Goal: Information Seeking & Learning: Learn about a topic

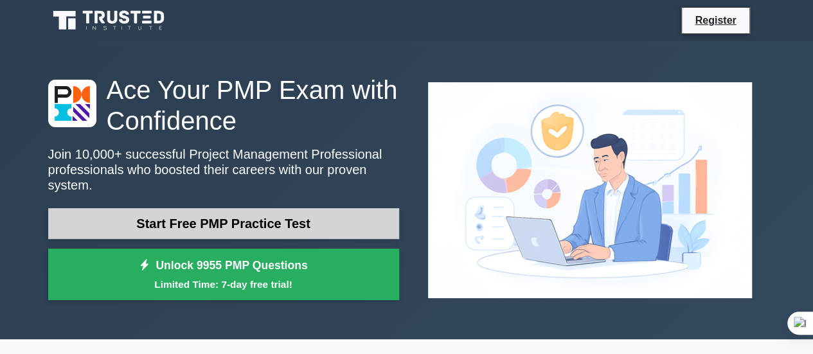
click at [244, 222] on link "Start Free PMP Practice Test" at bounding box center [223, 223] width 351 height 31
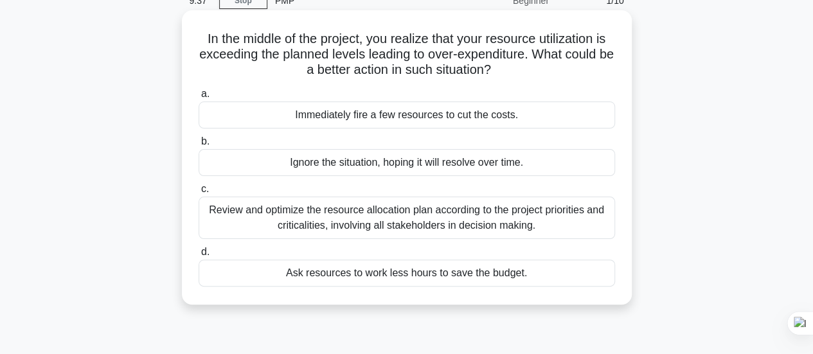
scroll to position [64, 0]
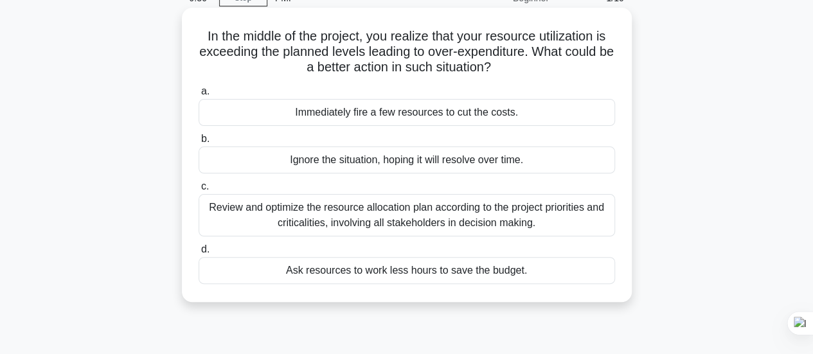
click at [285, 219] on div "Review and optimize the resource allocation plan according to the project prior…" at bounding box center [407, 215] width 417 height 42
click at [199, 191] on input "c. Review and optimize the resource allocation plan according to the project pr…" at bounding box center [199, 187] width 0 height 8
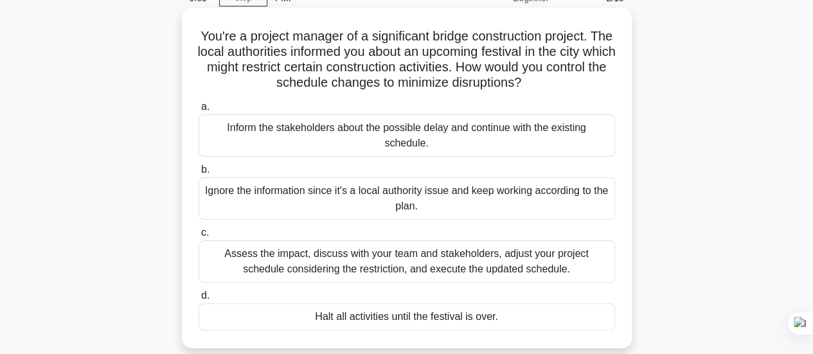
click at [377, 266] on div "Assess the impact, discuss with your team and stakeholders, adjust your project…" at bounding box center [407, 261] width 417 height 42
click at [199, 237] on input "c. Assess the impact, discuss with your team and stakeholders, adjust your proj…" at bounding box center [199, 233] width 0 height 8
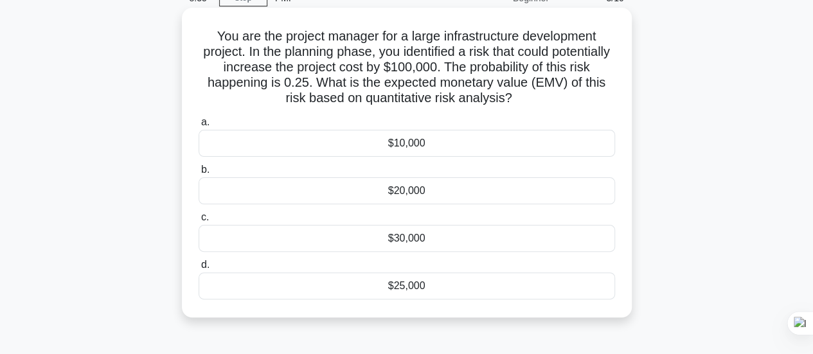
click at [366, 282] on div "$25,000" at bounding box center [407, 286] width 417 height 27
click at [199, 269] on input "d. $25,000" at bounding box center [199, 265] width 0 height 8
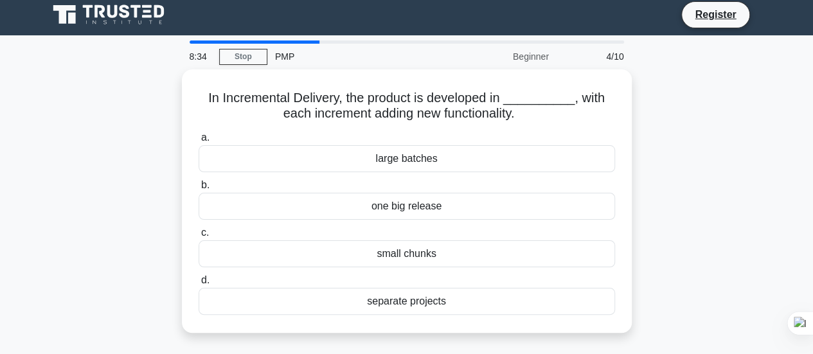
scroll to position [0, 0]
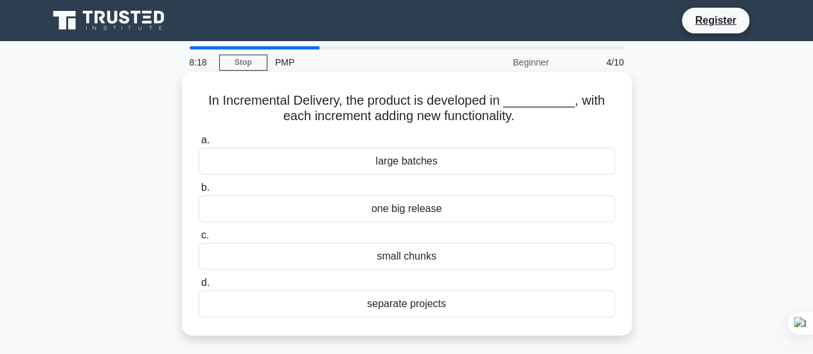
click at [392, 253] on div "small chunks" at bounding box center [407, 256] width 417 height 27
click at [199, 240] on input "c. small chunks" at bounding box center [199, 235] width 0 height 8
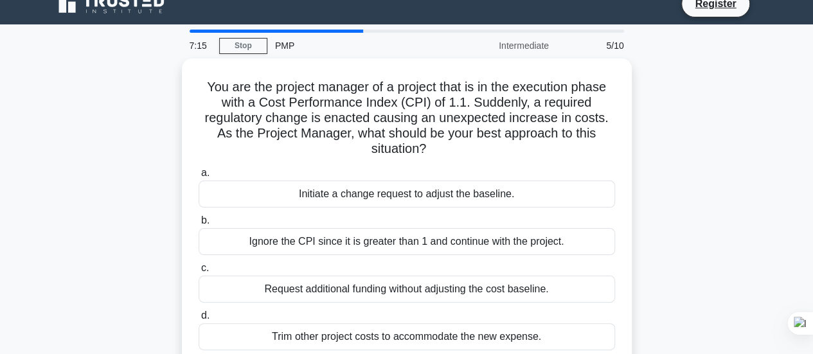
scroll to position [64, 0]
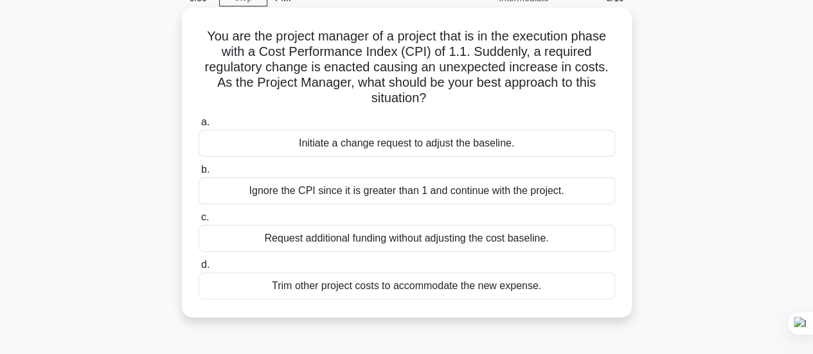
click at [301, 145] on div "Initiate a change request to adjust the baseline." at bounding box center [407, 143] width 417 height 27
click at [199, 127] on input "a. Initiate a change request to adjust the baseline." at bounding box center [199, 122] width 0 height 8
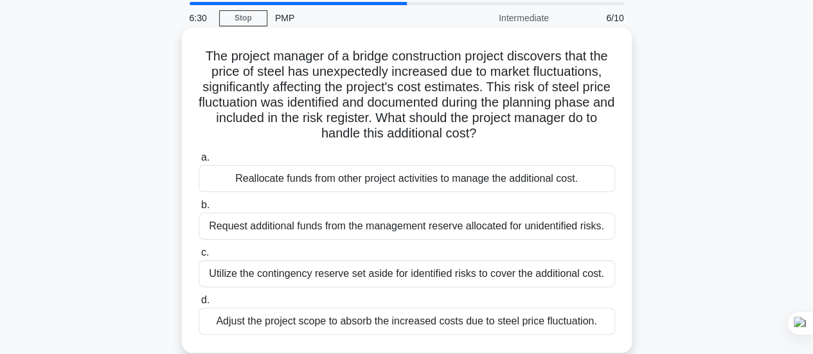
scroll to position [129, 0]
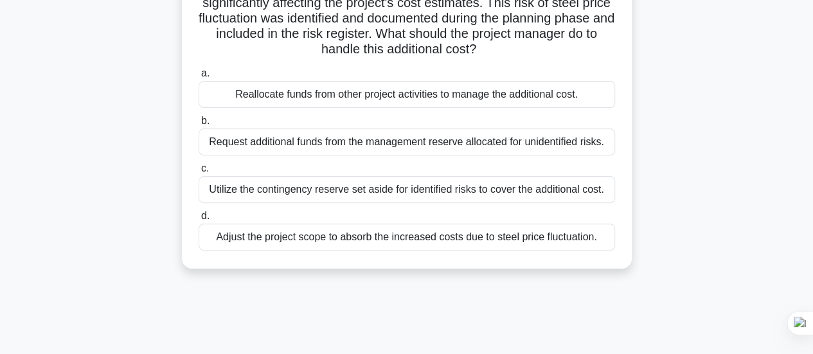
click at [352, 187] on div "Utilize the contingency reserve set aside for identified risks to cover the add…" at bounding box center [407, 189] width 417 height 27
click at [199, 173] on input "c. Utilize the contingency reserve set aside for identified risks to cover the …" at bounding box center [199, 169] width 0 height 8
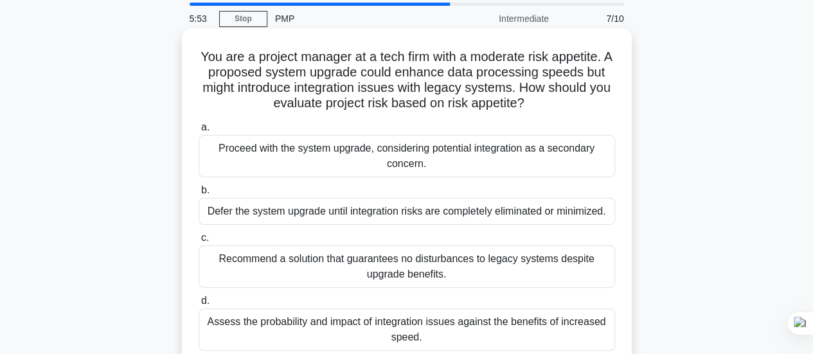
scroll to position [64, 0]
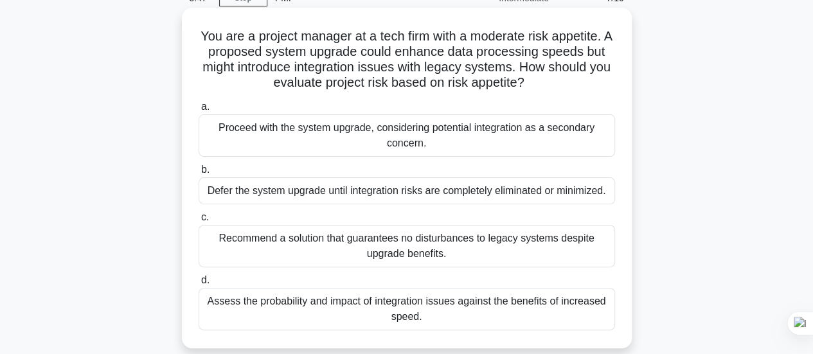
click at [375, 322] on div "Assess the probability and impact of integration issues against the benefits of…" at bounding box center [407, 309] width 417 height 42
click at [199, 285] on input "d. Assess the probability and impact of integration issues against the benefits…" at bounding box center [199, 280] width 0 height 8
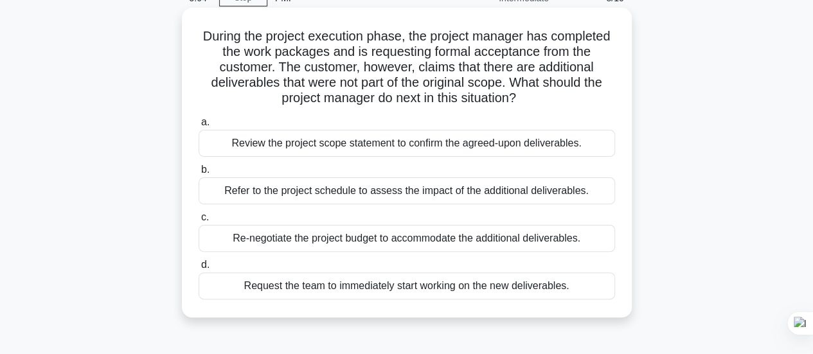
click at [471, 143] on div "Review the project scope statement to confirm the agreed-upon deliverables." at bounding box center [407, 143] width 417 height 27
click at [199, 127] on input "a. Review the project scope statement to confirm the agreed-upon deliverables." at bounding box center [199, 122] width 0 height 8
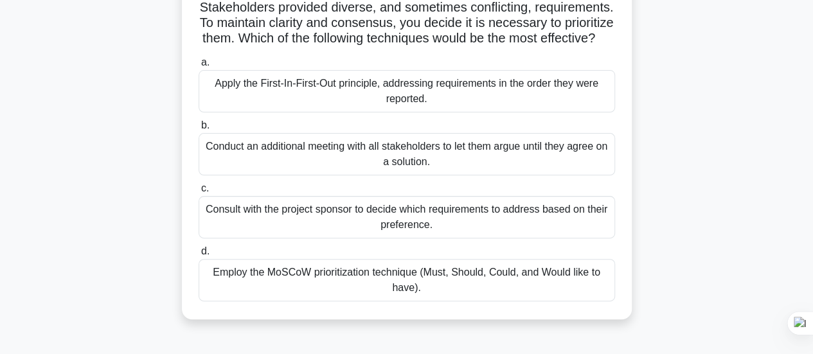
scroll to position [129, 0]
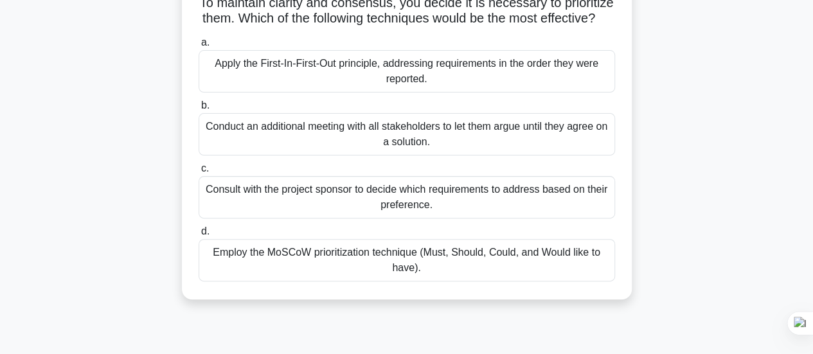
click at [467, 272] on div "Employ the MoSCoW prioritization technique (Must, Should, Could, and Would like…" at bounding box center [407, 260] width 417 height 42
click at [199, 236] on input "d. Employ the MoSCoW prioritization technique (Must, Should, Could, and Would l…" at bounding box center [199, 232] width 0 height 8
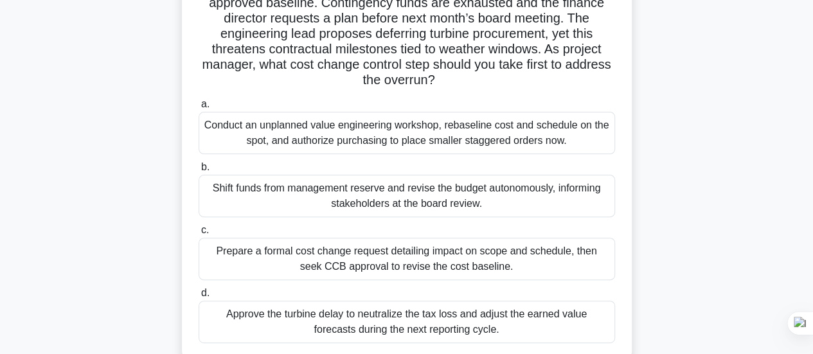
click at [296, 197] on div "Shift funds from management reserve and revise the budget autonomously, informi…" at bounding box center [407, 196] width 417 height 42
click at [199, 172] on input "b. Shift funds from management reserve and revise the budget autonomously, info…" at bounding box center [199, 167] width 0 height 8
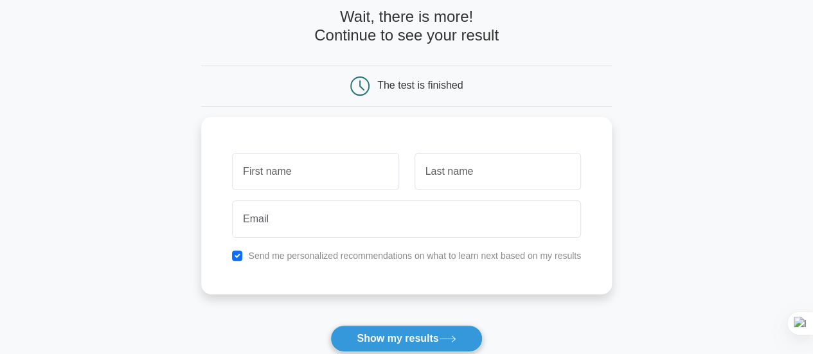
scroll to position [193, 0]
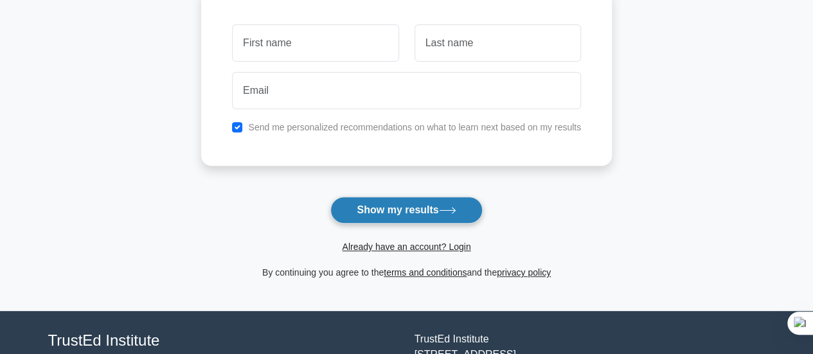
click at [363, 210] on button "Show my results" at bounding box center [406, 210] width 152 height 27
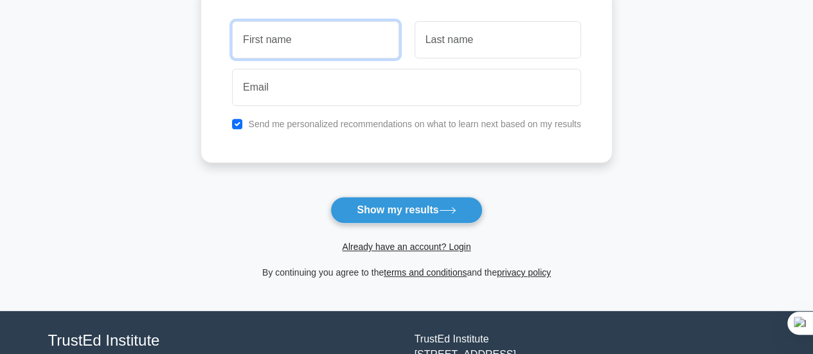
click at [310, 39] on input "text" at bounding box center [315, 39] width 167 height 37
type input "Irtaza"
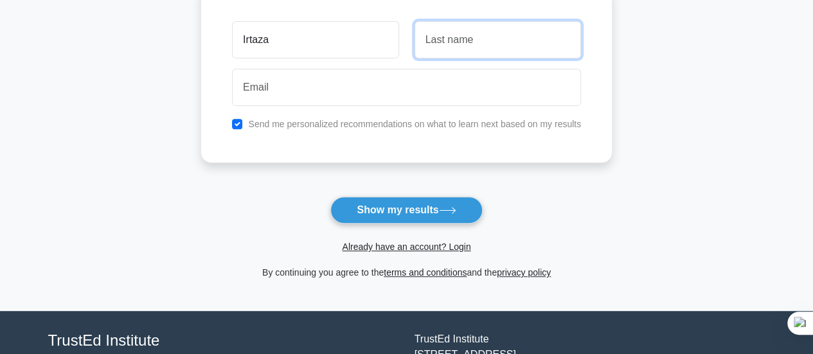
click at [455, 39] on input "text" at bounding box center [498, 39] width 167 height 37
type input "Latif"
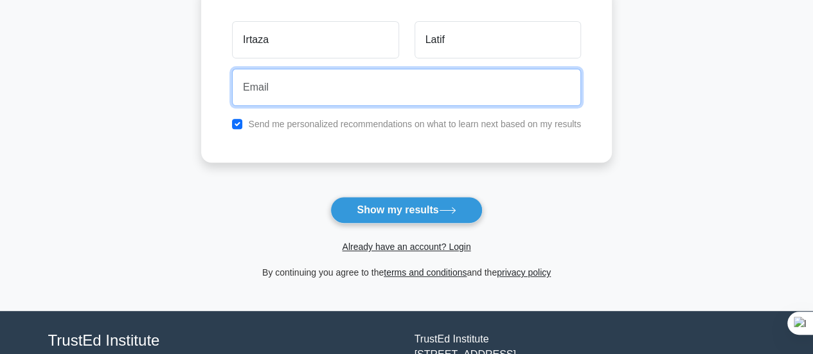
click at [327, 86] on input "email" at bounding box center [406, 87] width 349 height 37
type input "irtazaumer66@gmail.com"
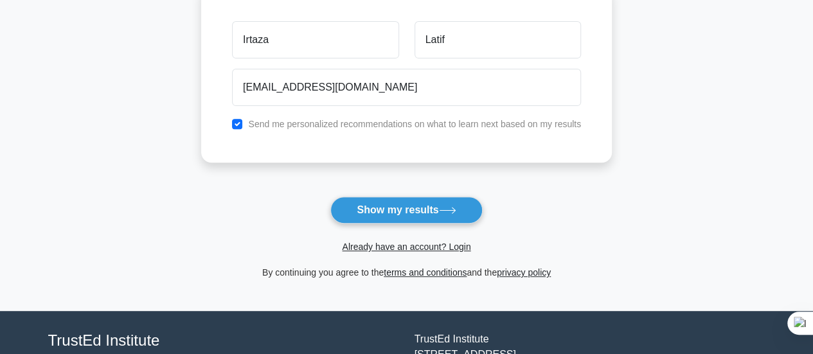
click at [289, 129] on label "Send me personalized recommendations on what to learn next based on my results" at bounding box center [414, 124] width 333 height 10
click at [235, 122] on input "checkbox" at bounding box center [237, 124] width 10 height 10
checkbox input "false"
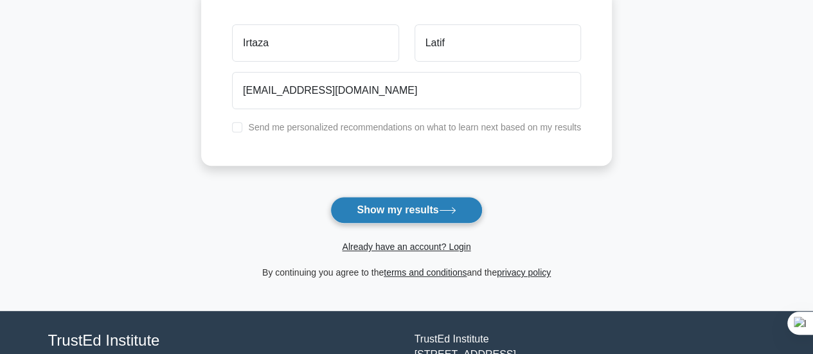
click at [339, 212] on button "Show my results" at bounding box center [406, 210] width 152 height 27
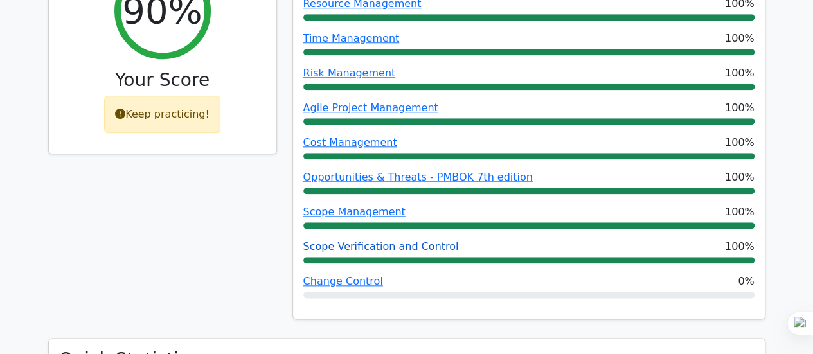
scroll to position [643, 0]
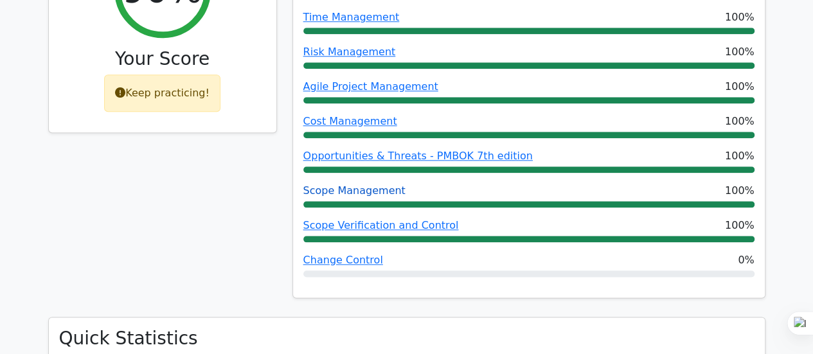
click at [329, 185] on link "Scope Management" at bounding box center [354, 191] width 102 height 12
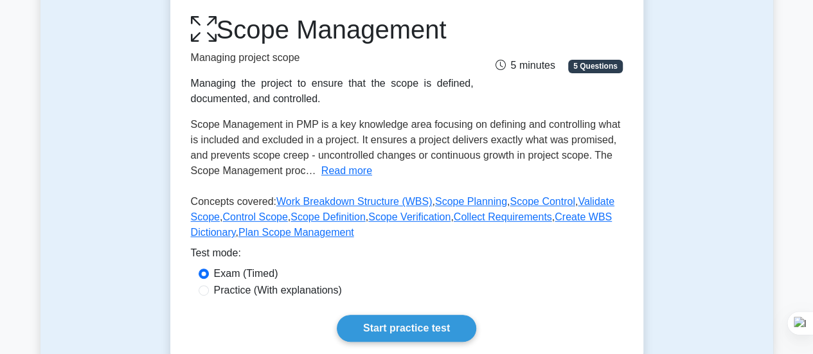
scroll to position [193, 0]
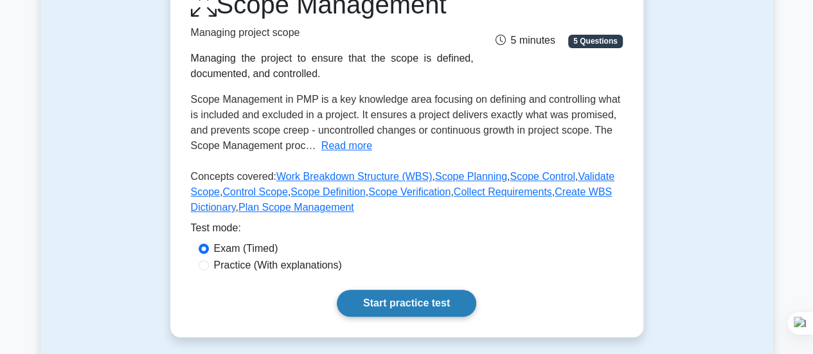
click at [368, 293] on link "Start practice test" at bounding box center [407, 303] width 140 height 27
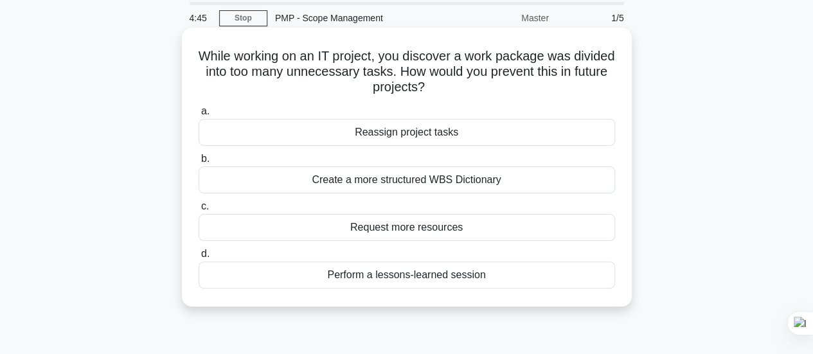
scroll to position [64, 0]
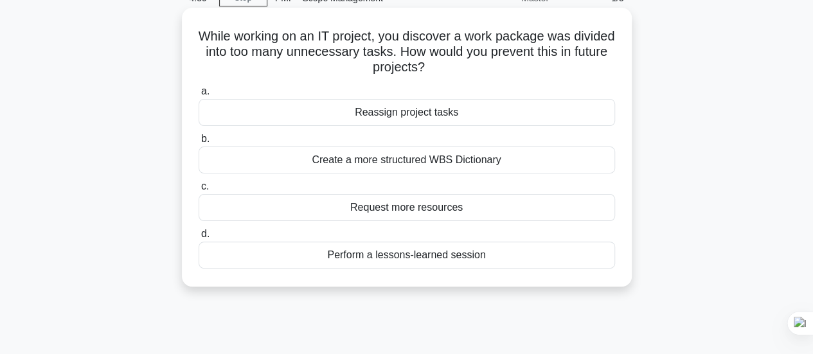
click at [460, 258] on div "Perform a lessons-learned session" at bounding box center [407, 255] width 417 height 27
click at [199, 239] on input "d. Perform a lessons-learned session" at bounding box center [199, 234] width 0 height 8
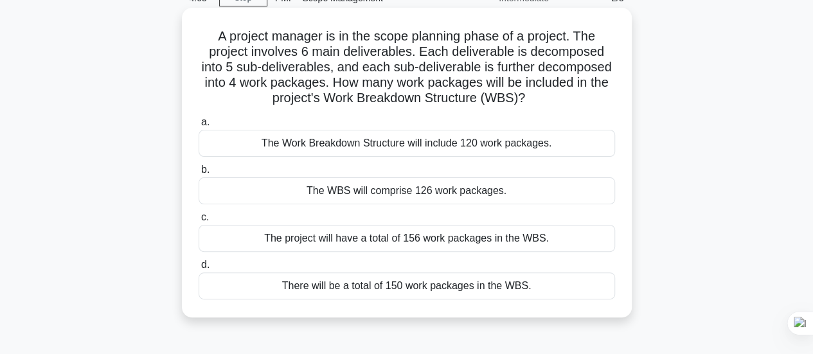
scroll to position [0, 0]
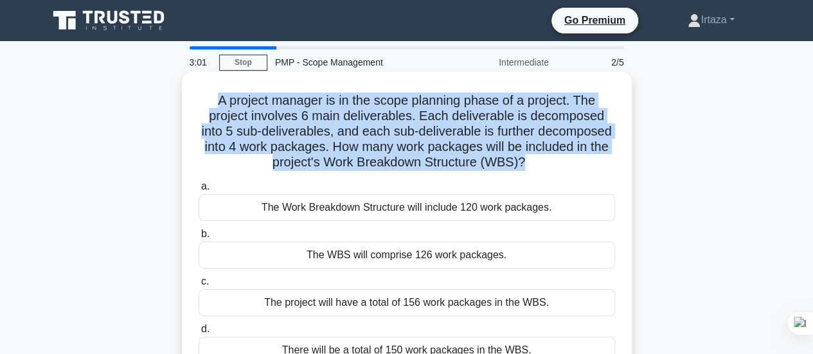
drag, startPoint x: 216, startPoint y: 105, endPoint x: 570, endPoint y: 171, distance: 359.6
click at [570, 171] on h5 "A project manager is in the scope planning phase of a project. The project invo…" at bounding box center [406, 132] width 419 height 78
copy h5 "A project manager is in the scope planning phase of a project. The project invo…"
click at [512, 119] on h5 "A project manager is in the scope planning phase of a project. The project invo…" at bounding box center [406, 132] width 419 height 78
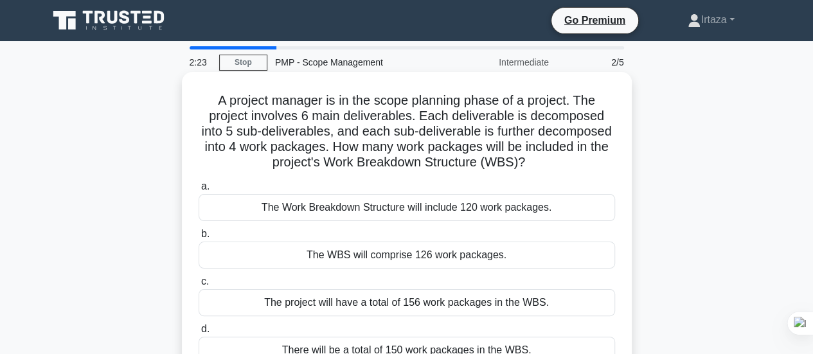
click at [447, 214] on div "The Work Breakdown Structure will include 120 work packages." at bounding box center [407, 207] width 417 height 27
click at [199, 191] on input "a. The Work Breakdown Structure will include 120 work packages." at bounding box center [199, 187] width 0 height 8
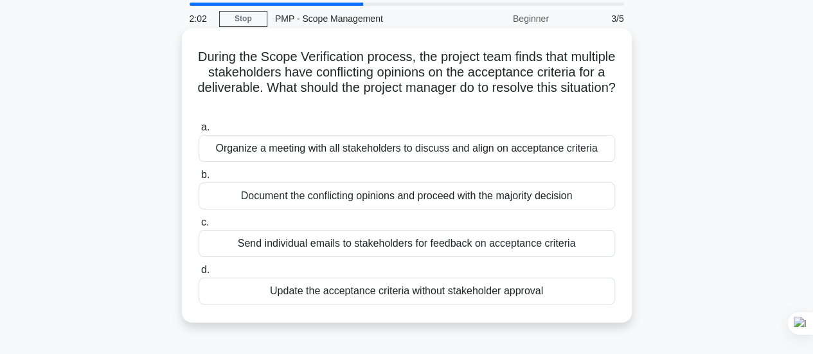
scroll to position [64, 0]
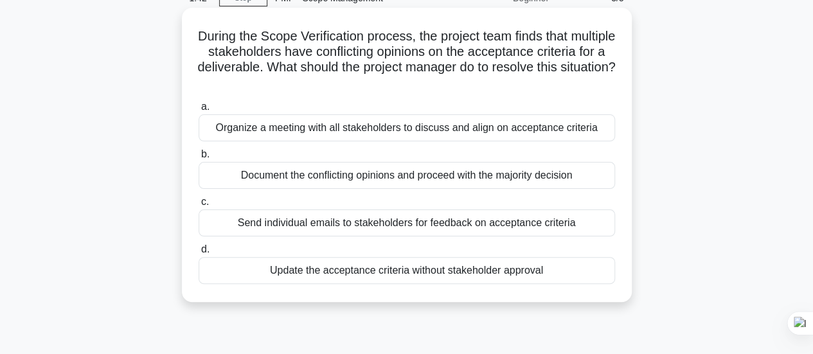
click at [298, 174] on div "Document the conflicting opinions and proceed with the majority decision" at bounding box center [407, 175] width 417 height 27
click at [199, 159] on input "b. Document the conflicting opinions and proceed with the majority decision" at bounding box center [199, 154] width 0 height 8
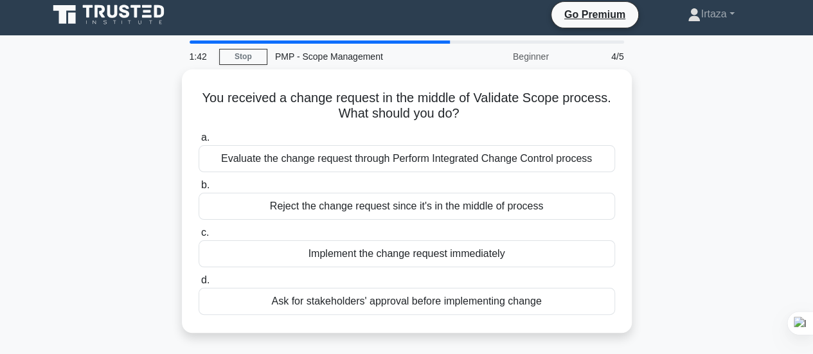
scroll to position [0, 0]
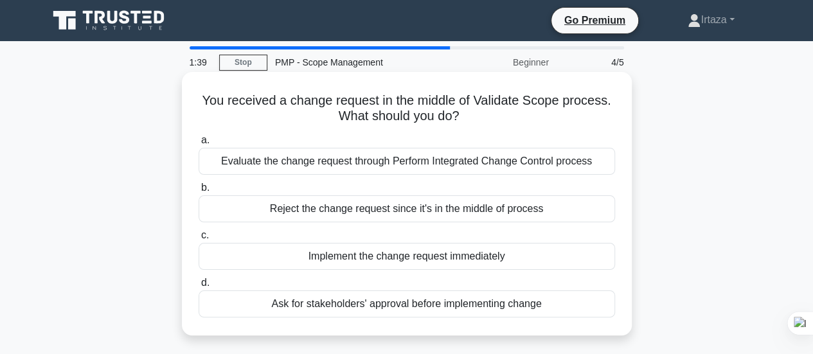
drag, startPoint x: 202, startPoint y: 102, endPoint x: 463, endPoint y: 125, distance: 262.0
click at [463, 125] on h5 "You received a change request in the middle of Validate Scope process. What sho…" at bounding box center [406, 109] width 419 height 32
click at [308, 97] on h5 "You received a change request in the middle of Validate Scope process. What sho…" at bounding box center [406, 109] width 419 height 32
click at [510, 161] on div "Evaluate the change request through Perform Integrated Change Control process" at bounding box center [407, 161] width 417 height 27
click at [199, 145] on input "a. Evaluate the change request through Perform Integrated Change Control process" at bounding box center [199, 140] width 0 height 8
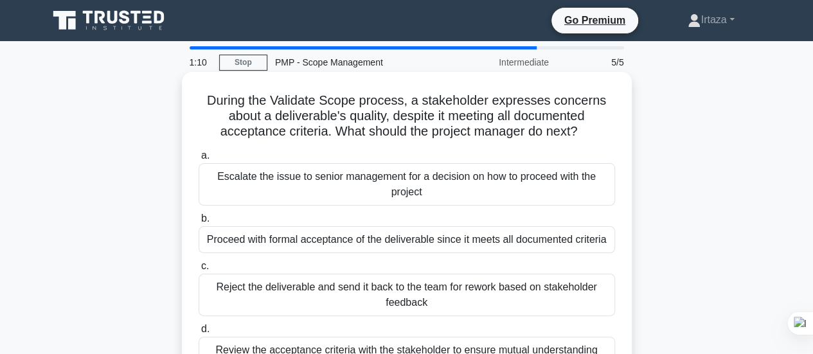
drag, startPoint x: 208, startPoint y: 96, endPoint x: 589, endPoint y: 138, distance: 383.6
click at [589, 138] on h5 "During the Validate Scope process, a stakeholder expresses concerns about a del…" at bounding box center [406, 117] width 419 height 48
click at [589, 138] on icon ".spinner_0XTQ{transform-origin:center;animation:spinner_y6GP .75s linear infini…" at bounding box center [584, 132] width 15 height 15
drag, startPoint x: 589, startPoint y: 138, endPoint x: 208, endPoint y: 97, distance: 382.8
click at [208, 97] on h5 "During the Validate Scope process, a stakeholder expresses concerns about a del…" at bounding box center [406, 117] width 419 height 48
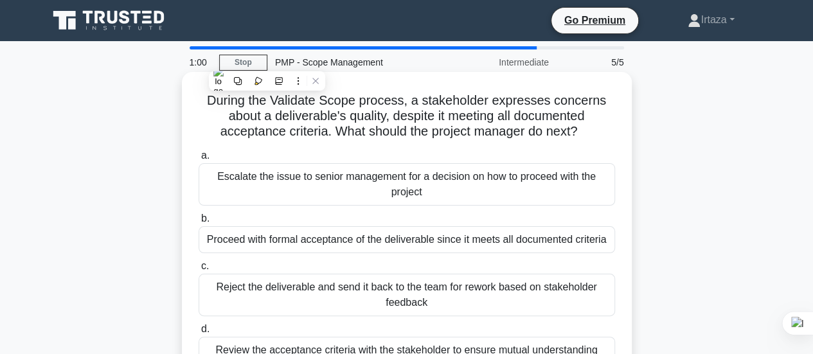
click at [225, 107] on h5 "During the Validate Scope process, a stakeholder expresses concerns about a del…" at bounding box center [406, 117] width 419 height 48
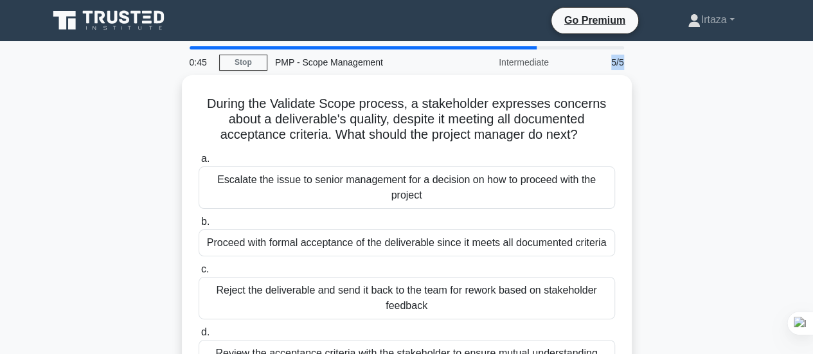
drag, startPoint x: 611, startPoint y: 62, endPoint x: 626, endPoint y: 66, distance: 15.3
click at [626, 66] on div "5/5" at bounding box center [594, 63] width 75 height 26
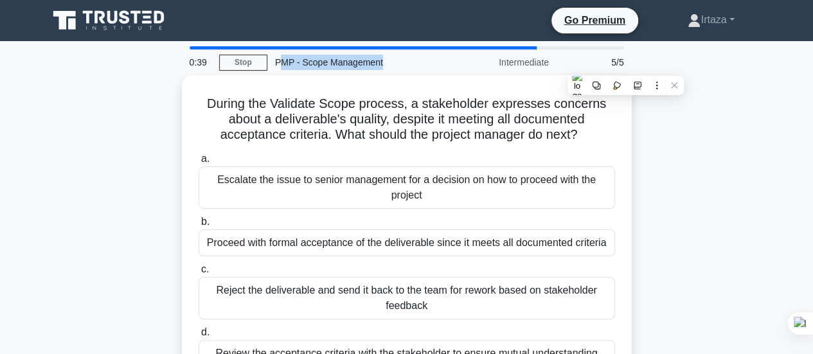
drag, startPoint x: 278, startPoint y: 62, endPoint x: 383, endPoint y: 62, distance: 104.8
click at [383, 62] on div "PMP - Scope Management" at bounding box center [355, 63] width 177 height 26
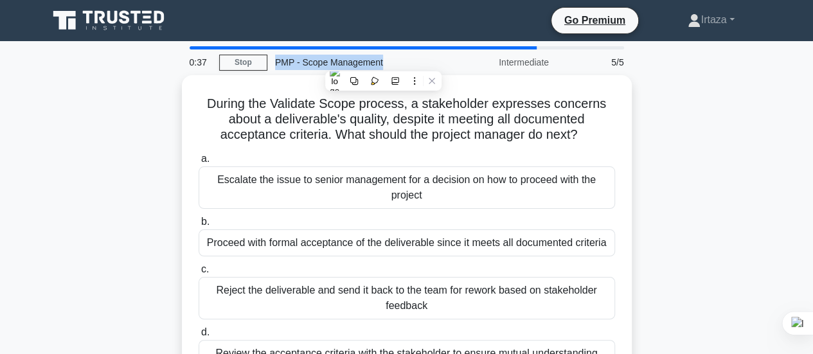
drag, startPoint x: 275, startPoint y: 61, endPoint x: 402, endPoint y: 68, distance: 126.8
click at [402, 68] on div "PMP - Scope Management" at bounding box center [355, 63] width 177 height 26
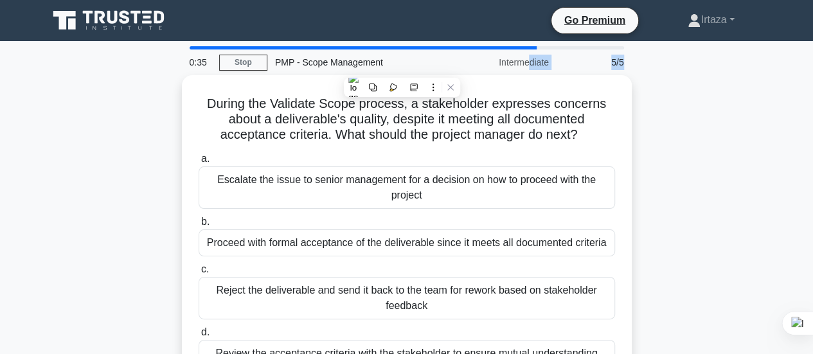
drag, startPoint x: 499, startPoint y: 60, endPoint x: 631, endPoint y: 59, distance: 132.4
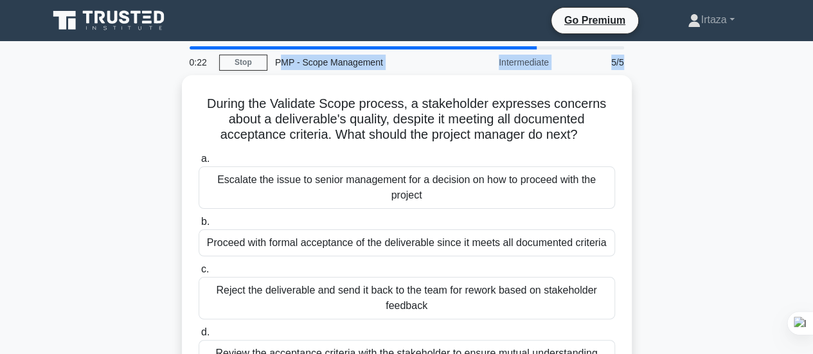
drag, startPoint x: 278, startPoint y: 60, endPoint x: 624, endPoint y: 65, distance: 345.9
click at [624, 65] on div "0:22 Stop PMP - Scope Management Intermediate 5/5" at bounding box center [407, 63] width 450 height 26
drag, startPoint x: 622, startPoint y: 61, endPoint x: 270, endPoint y: 60, distance: 352.3
click at [270, 60] on div "0:18 Stop PMP - Scope Management Intermediate 5/5" at bounding box center [407, 63] width 450 height 26
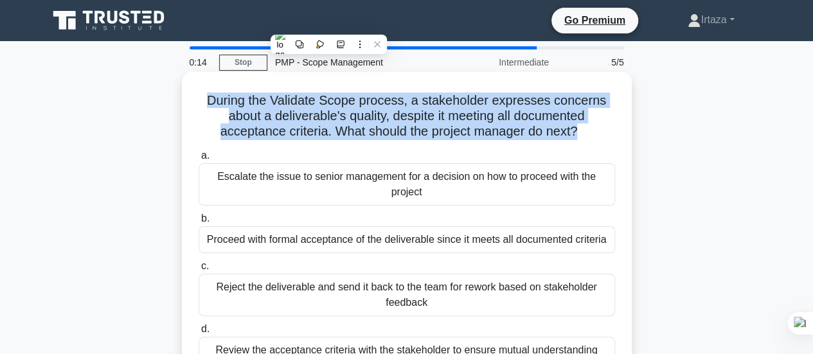
drag, startPoint x: 573, startPoint y: 132, endPoint x: 190, endPoint y: 95, distance: 384.3
click at [190, 95] on div "During the Validate Scope process, a stakeholder expresses concerns about a del…" at bounding box center [407, 227] width 440 height 300
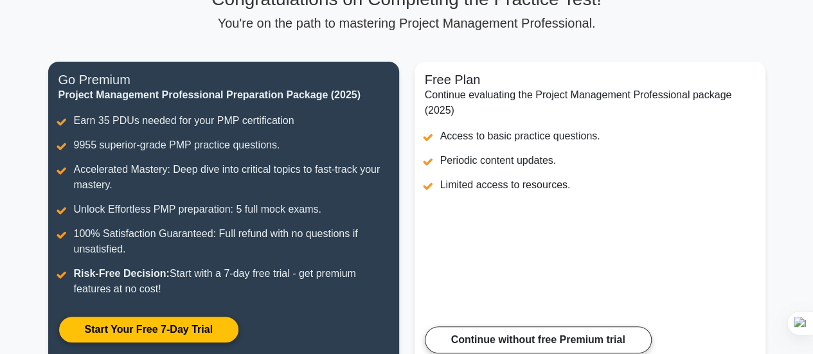
scroll to position [257, 0]
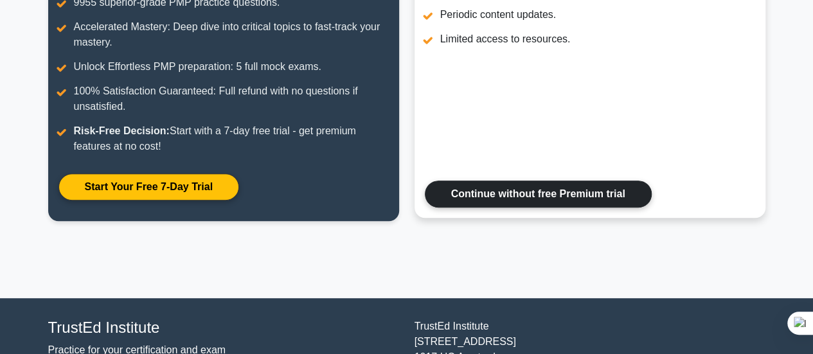
click at [565, 200] on link "Continue without free Premium trial" at bounding box center [538, 194] width 227 height 27
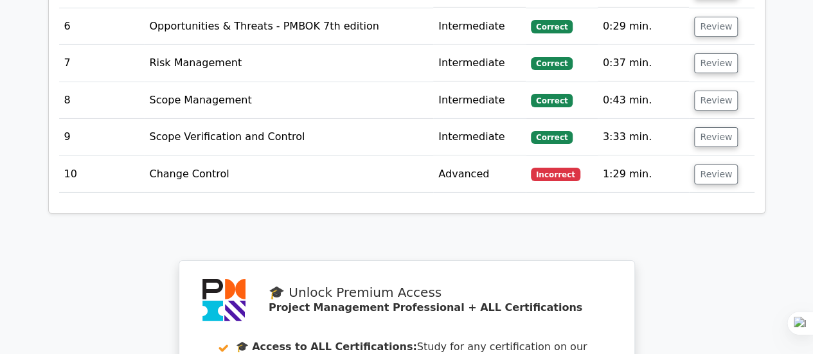
scroll to position [2122, 0]
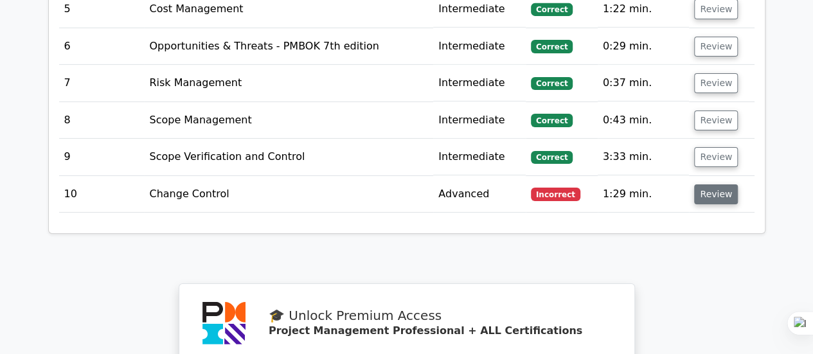
click at [694, 185] on button "Review" at bounding box center [716, 195] width 44 height 20
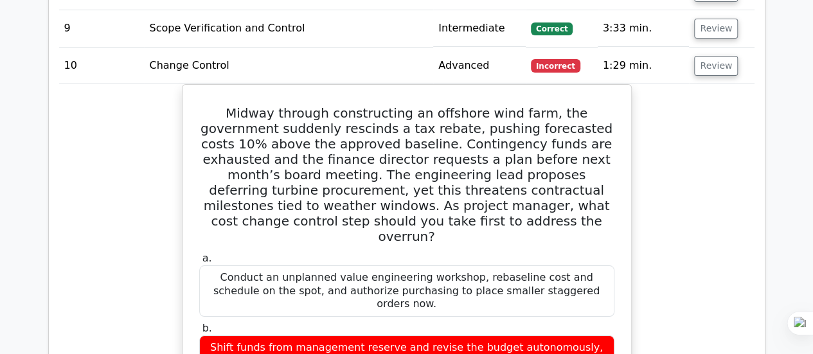
scroll to position [2314, 0]
